Goal: Information Seeking & Learning: Learn about a topic

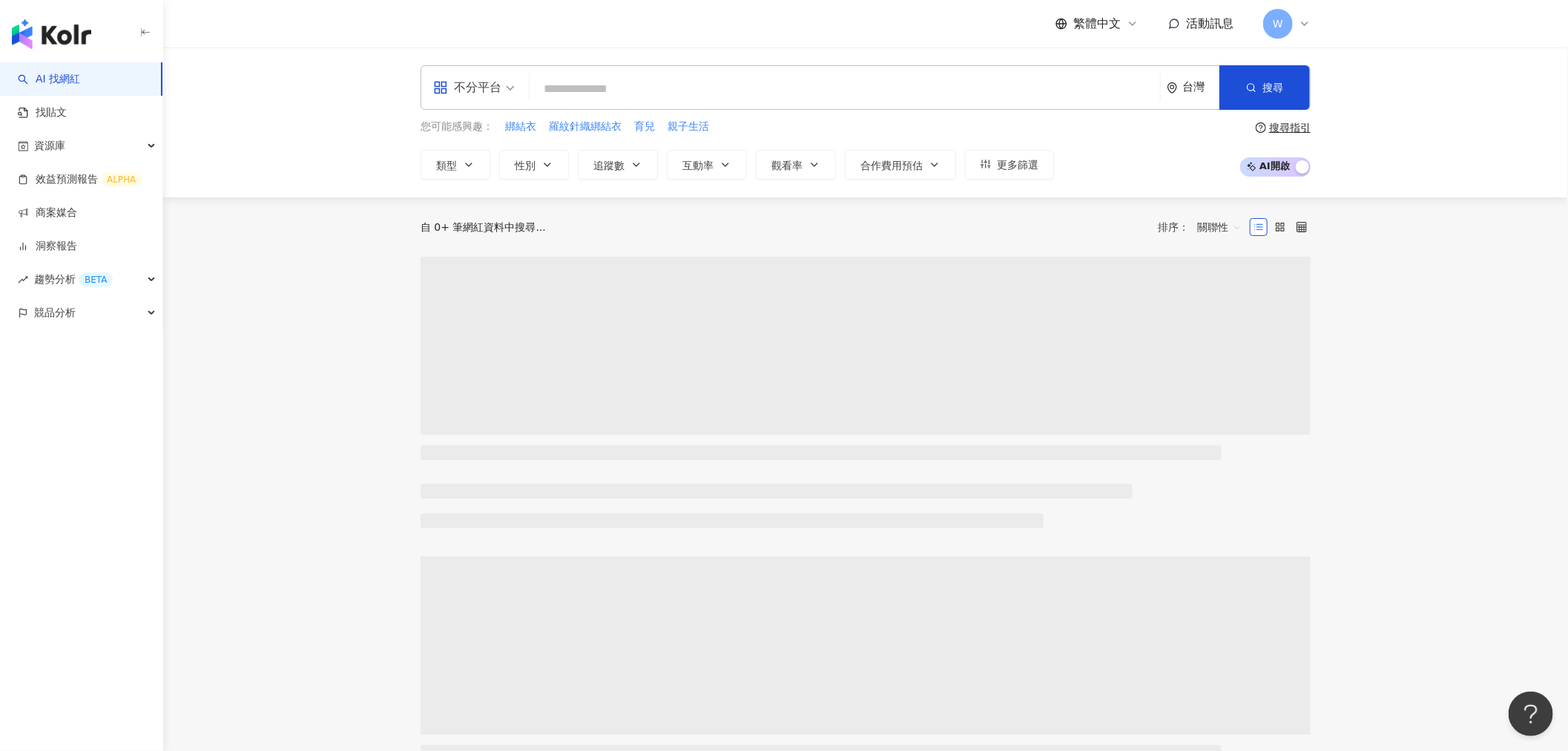
click at [626, 85] on input "search" at bounding box center [845, 88] width 618 height 28
type input "*********"
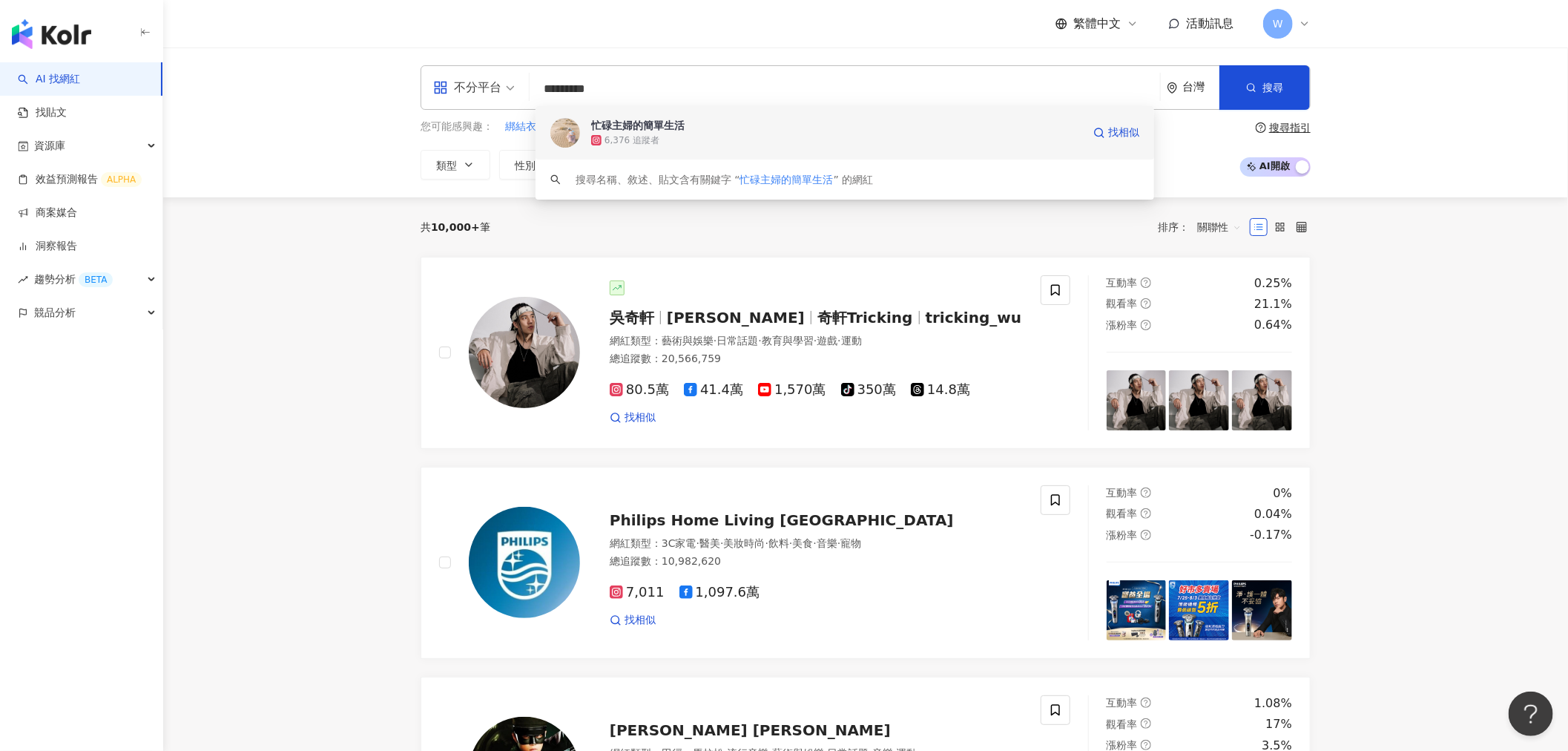
click at [784, 109] on div "忙碌主婦的簡單生活 6,376 追蹤者 找相似" at bounding box center [845, 132] width 618 height 54
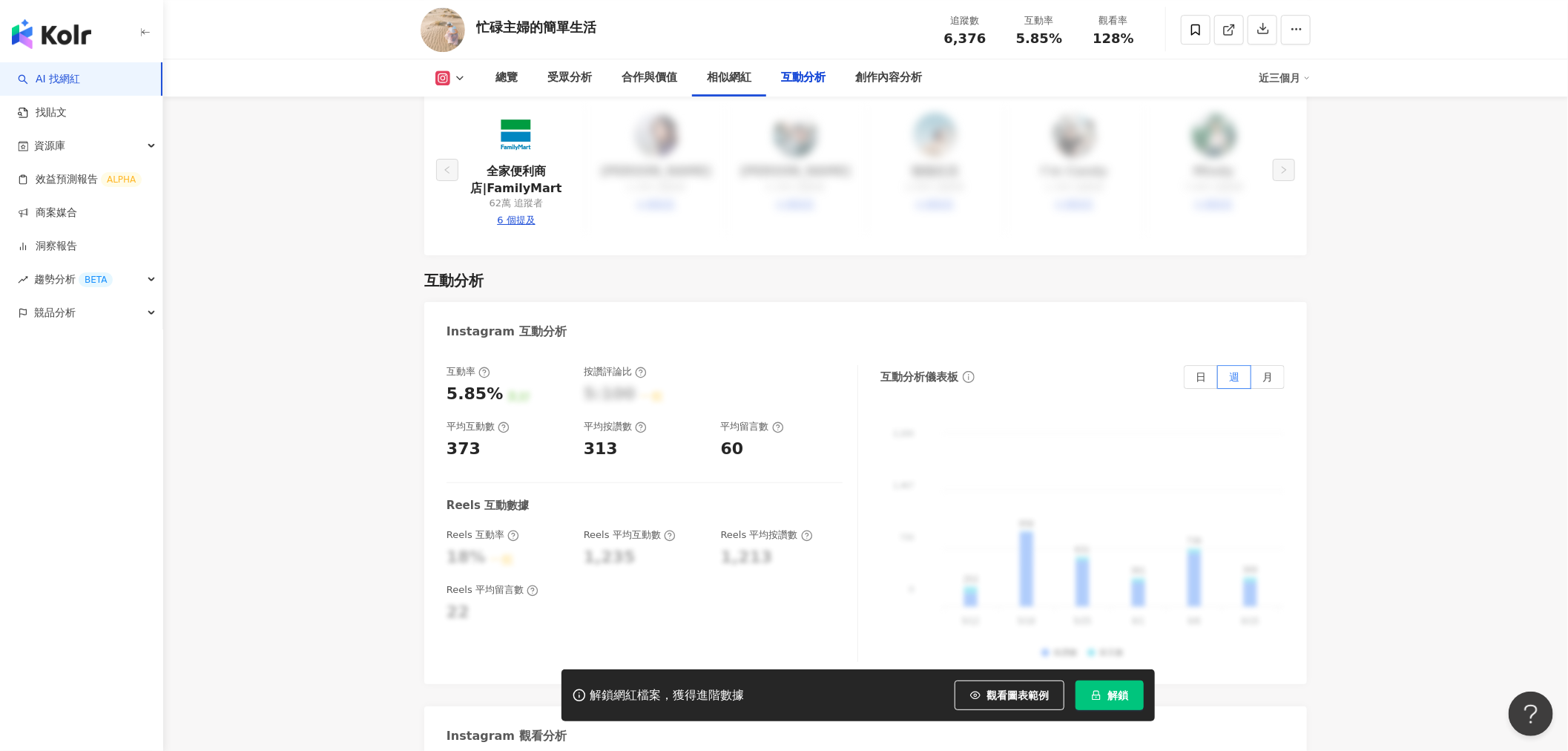
scroll to position [3298, 0]
